Goal: Task Accomplishment & Management: Manage account settings

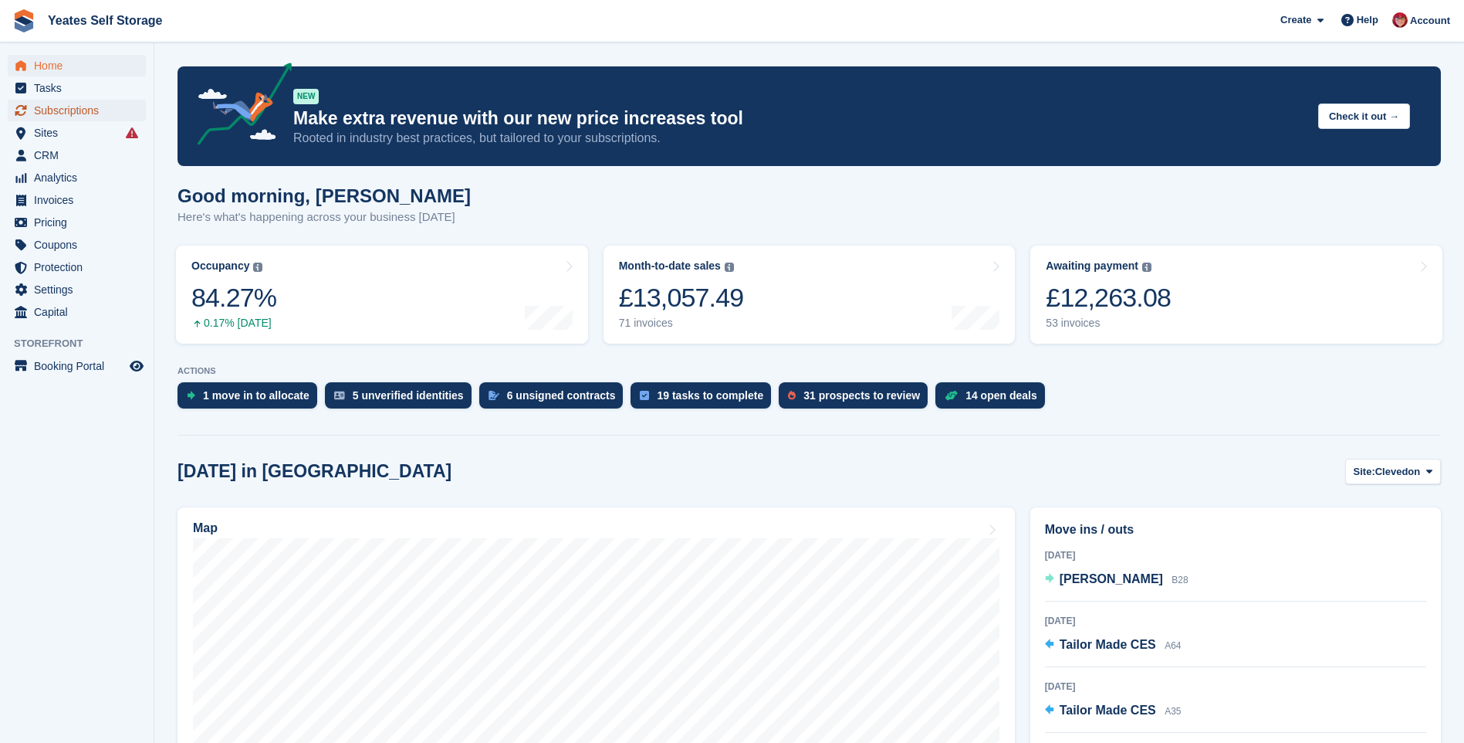
click at [55, 110] on span "Subscriptions" at bounding box center [80, 111] width 93 height 22
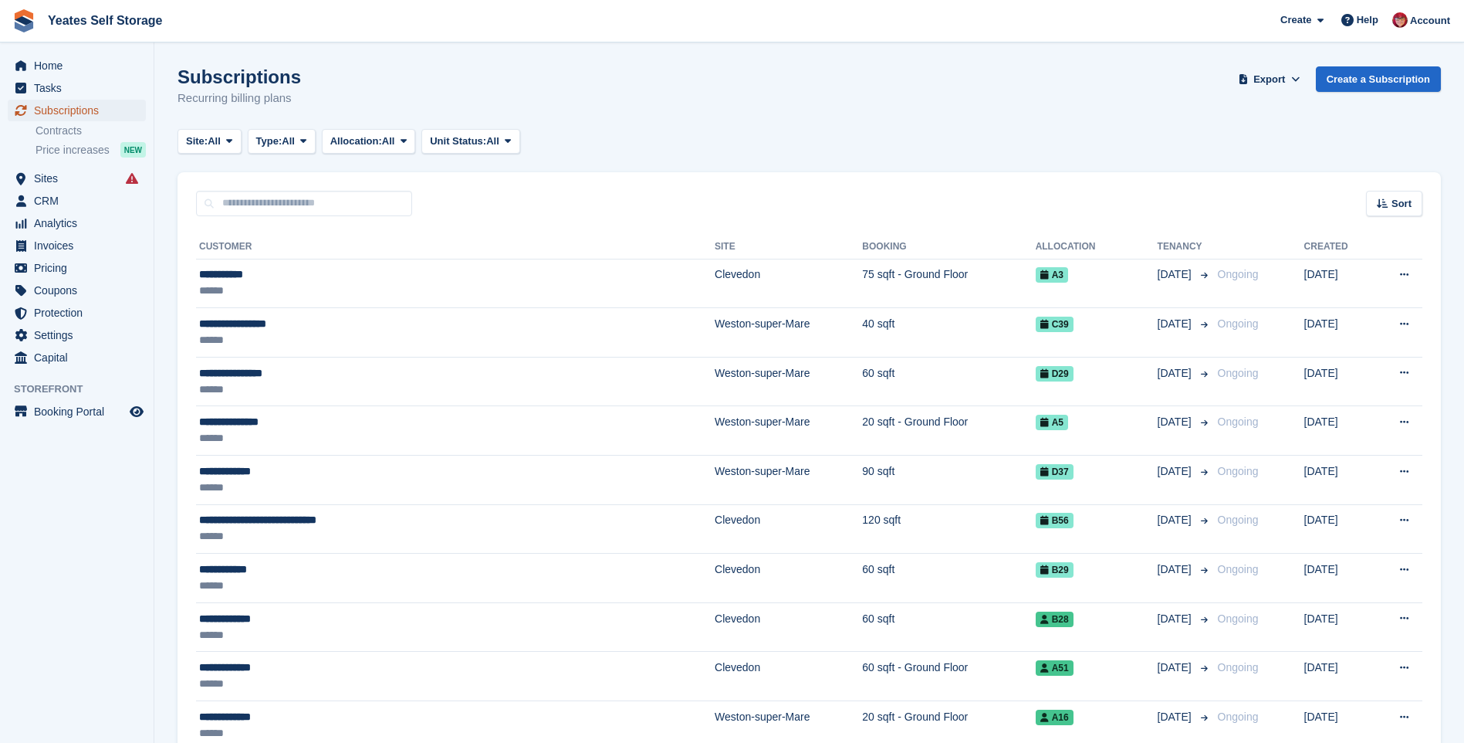
click at [70, 113] on span "Subscriptions" at bounding box center [80, 111] width 93 height 22
click at [232, 144] on icon at bounding box center [229, 141] width 6 height 10
drag, startPoint x: 235, startPoint y: 144, endPoint x: 225, endPoint y: 169, distance: 27.1
click at [225, 154] on div "Site: All All Clevedon Weston-super-Mare" at bounding box center [210, 141] width 64 height 25
click at [288, 144] on span "All" at bounding box center [288, 141] width 13 height 15
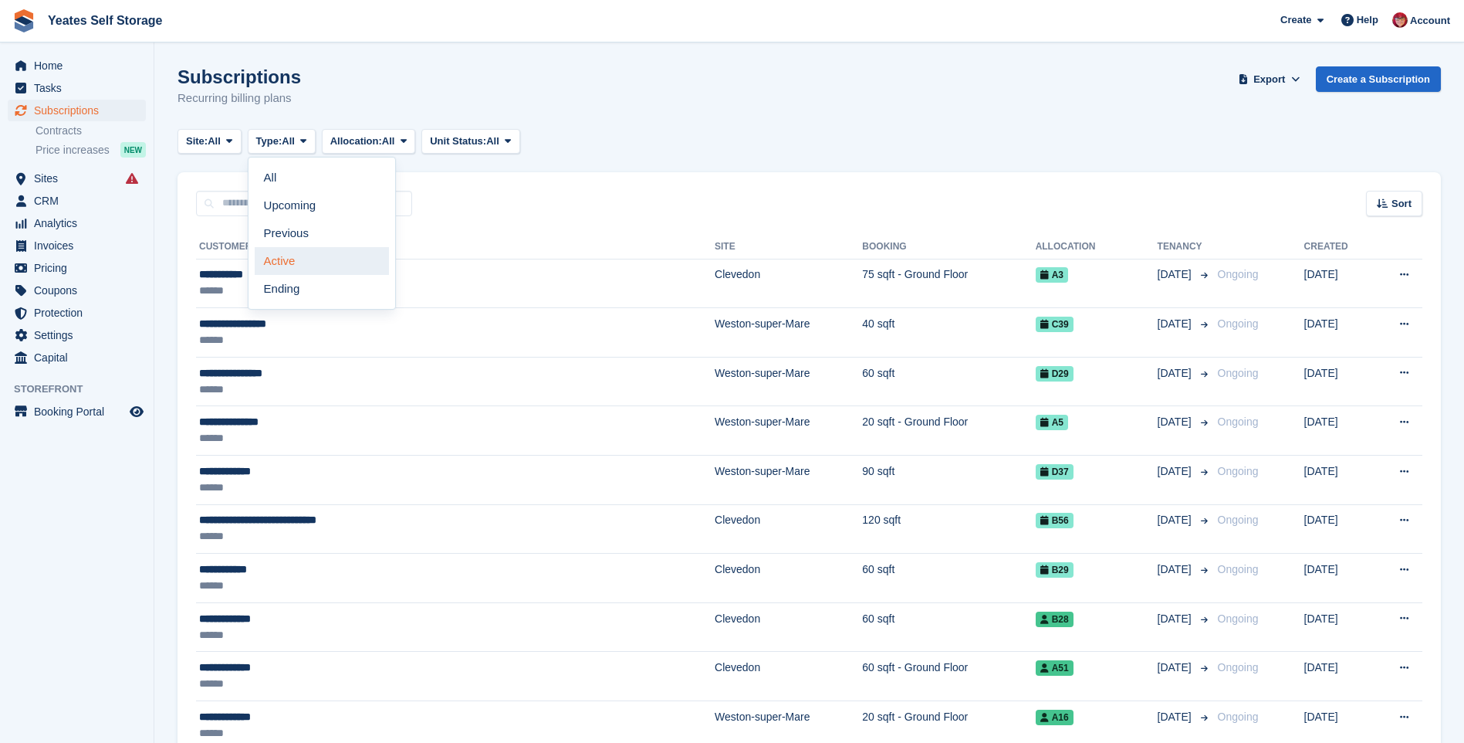
click at [275, 265] on link "Active" at bounding box center [322, 261] width 134 height 28
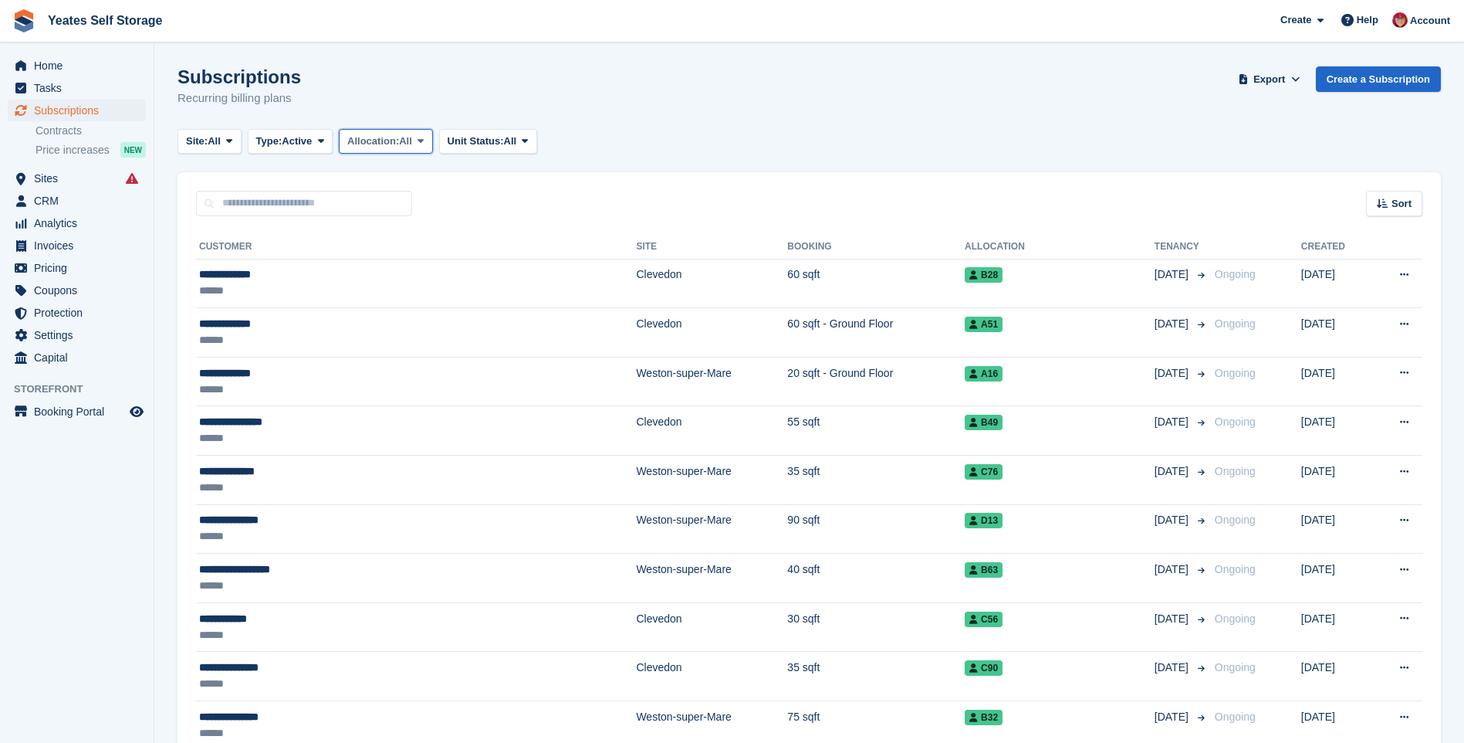
click at [399, 144] on span "Allocation:" at bounding box center [373, 141] width 52 height 15
click at [403, 187] on link "All" at bounding box center [413, 178] width 134 height 28
click at [504, 141] on span "Unit Status:" at bounding box center [476, 141] width 56 height 15
click at [466, 184] on link "All" at bounding box center [513, 178] width 134 height 28
click at [1280, 76] on span "Export" at bounding box center [1270, 79] width 32 height 15
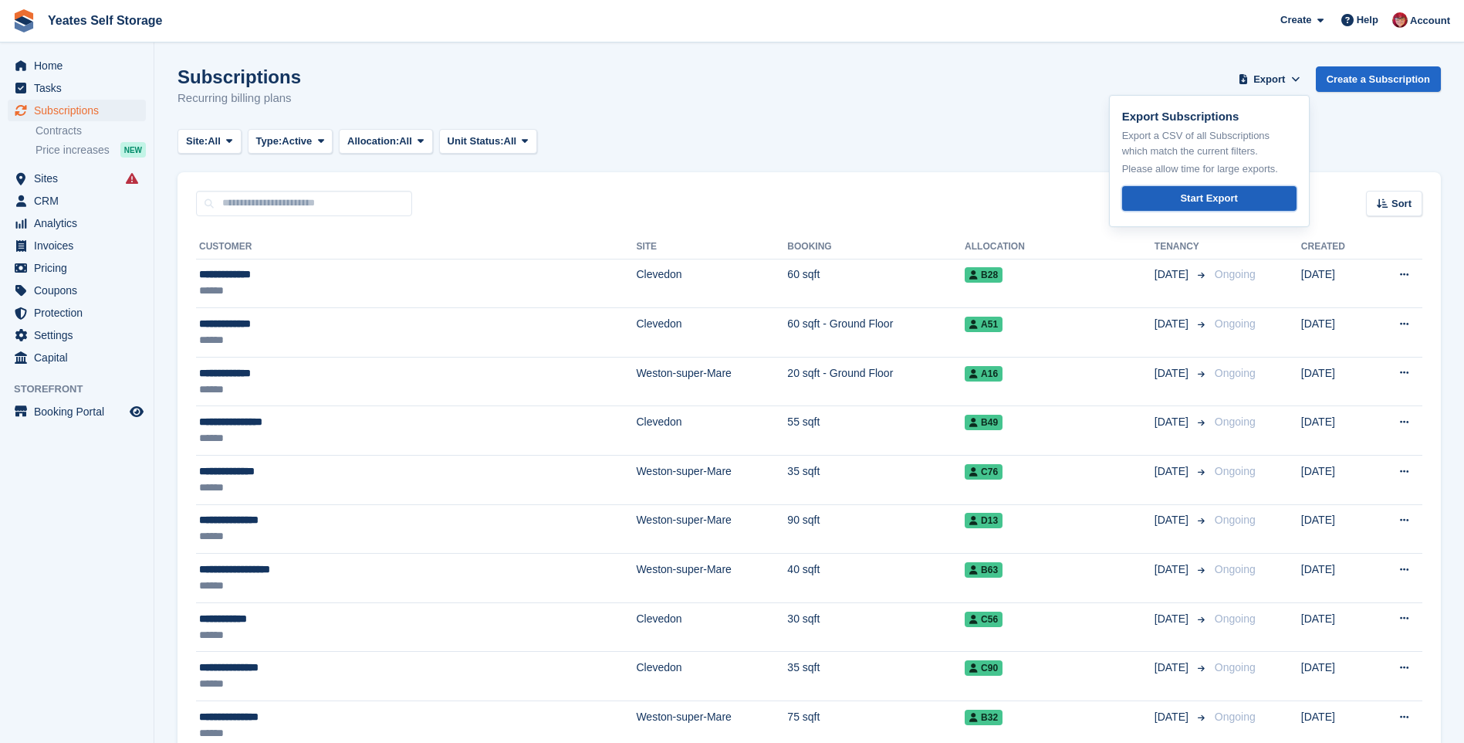
click at [1219, 196] on div "Start Export" at bounding box center [1208, 198] width 57 height 15
